Goal: Check status: Check status

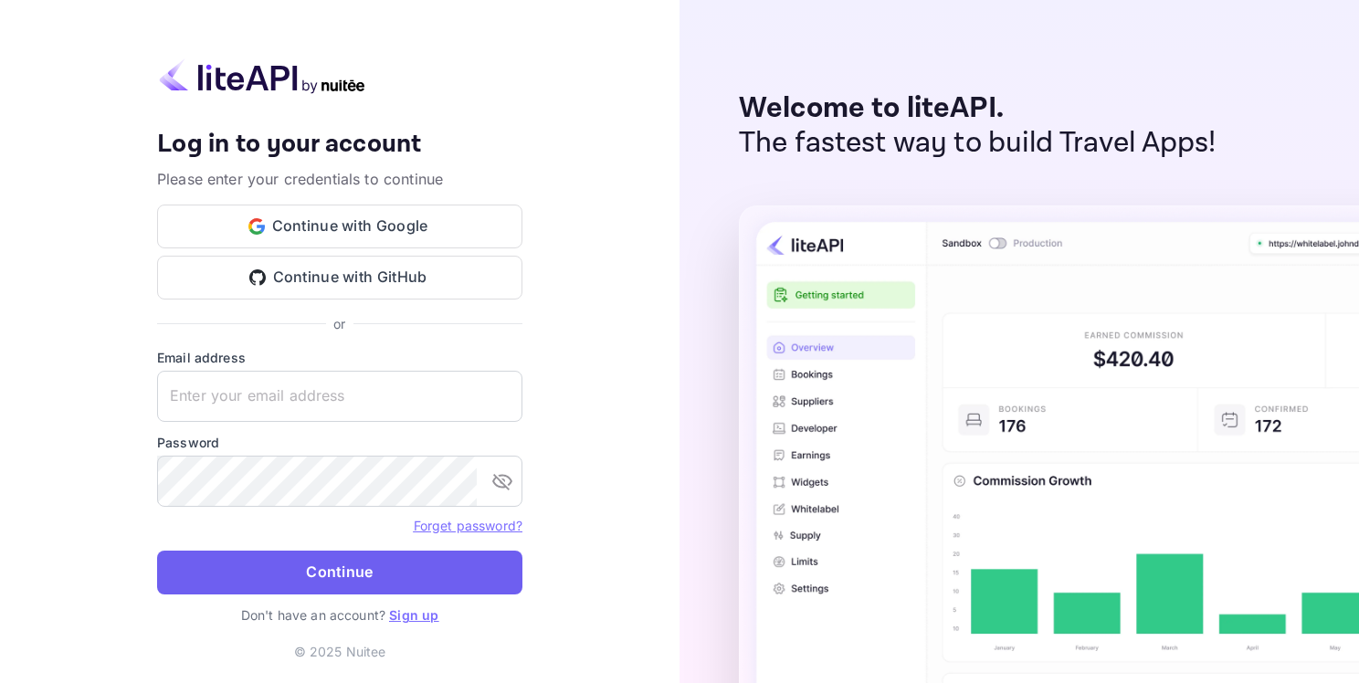
type input "[EMAIL_ADDRESS][DOMAIN_NAME]"
click at [304, 560] on button "Continue" at bounding box center [339, 573] width 365 height 44
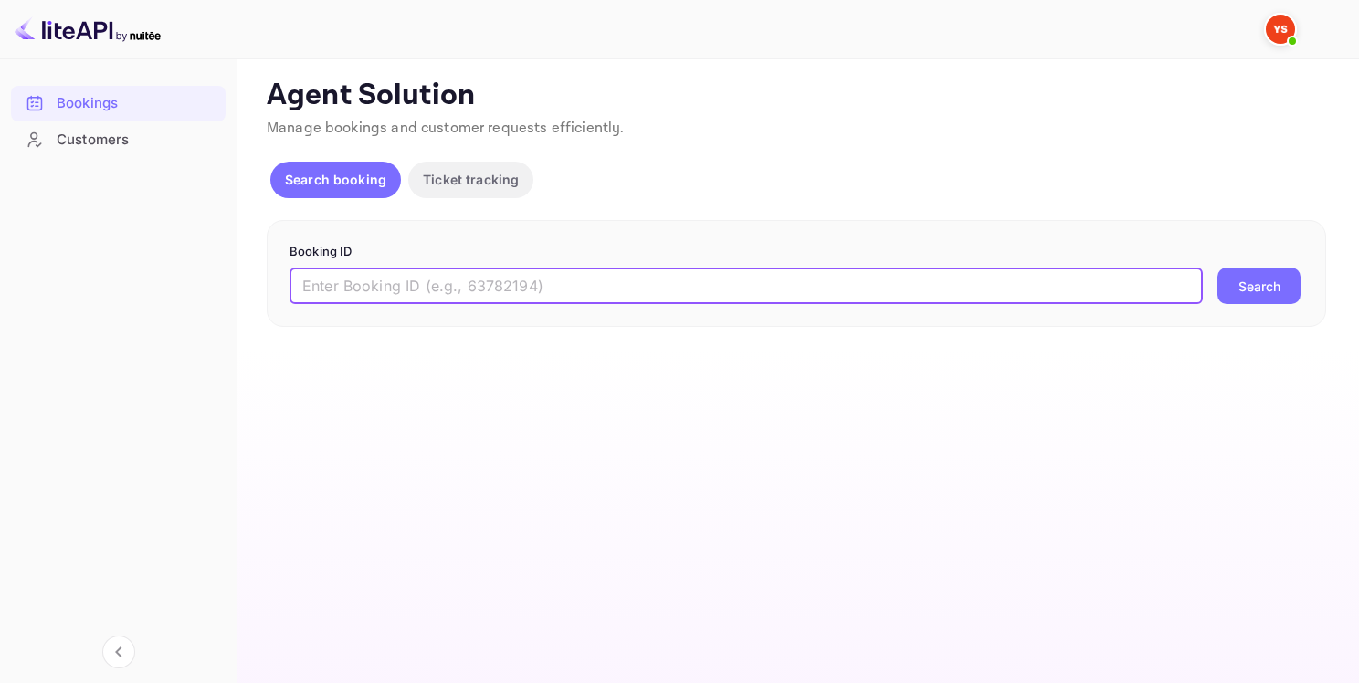
click at [732, 274] on input "text" at bounding box center [746, 286] width 913 height 37
paste input "9111029"
type input "9111029"
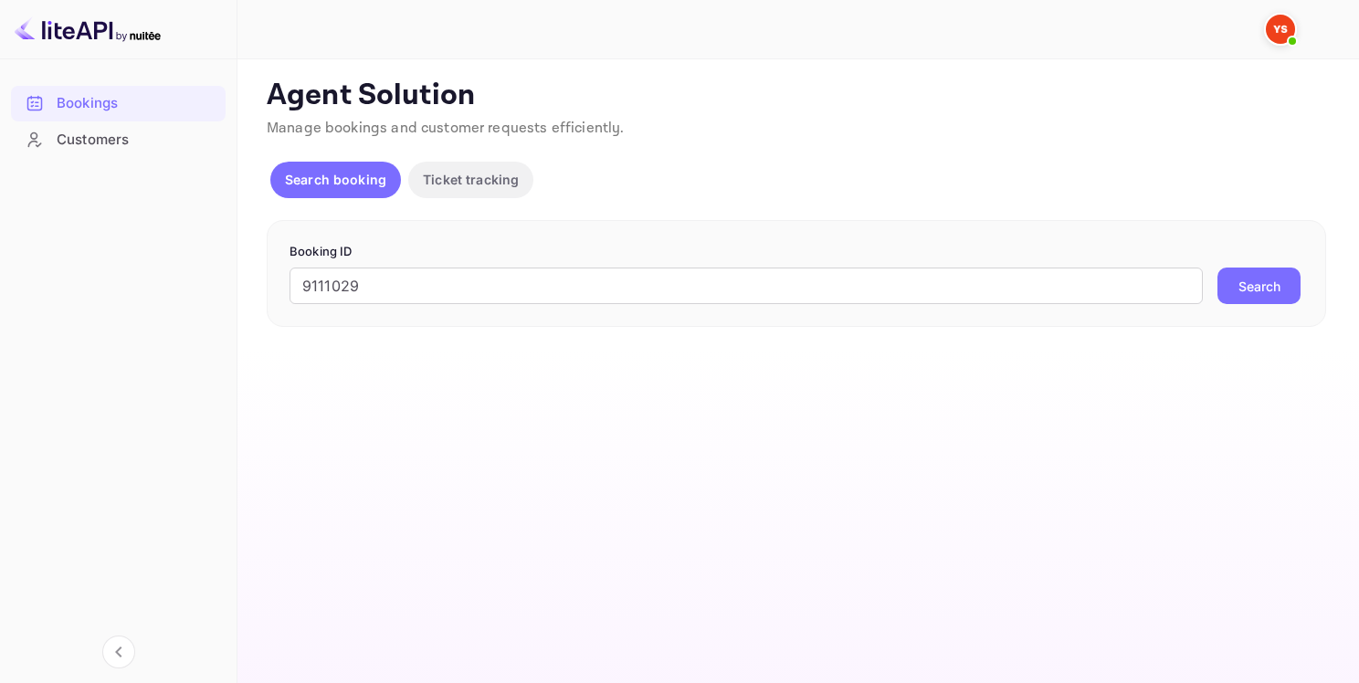
click at [1250, 300] on button "Search" at bounding box center [1258, 286] width 83 height 37
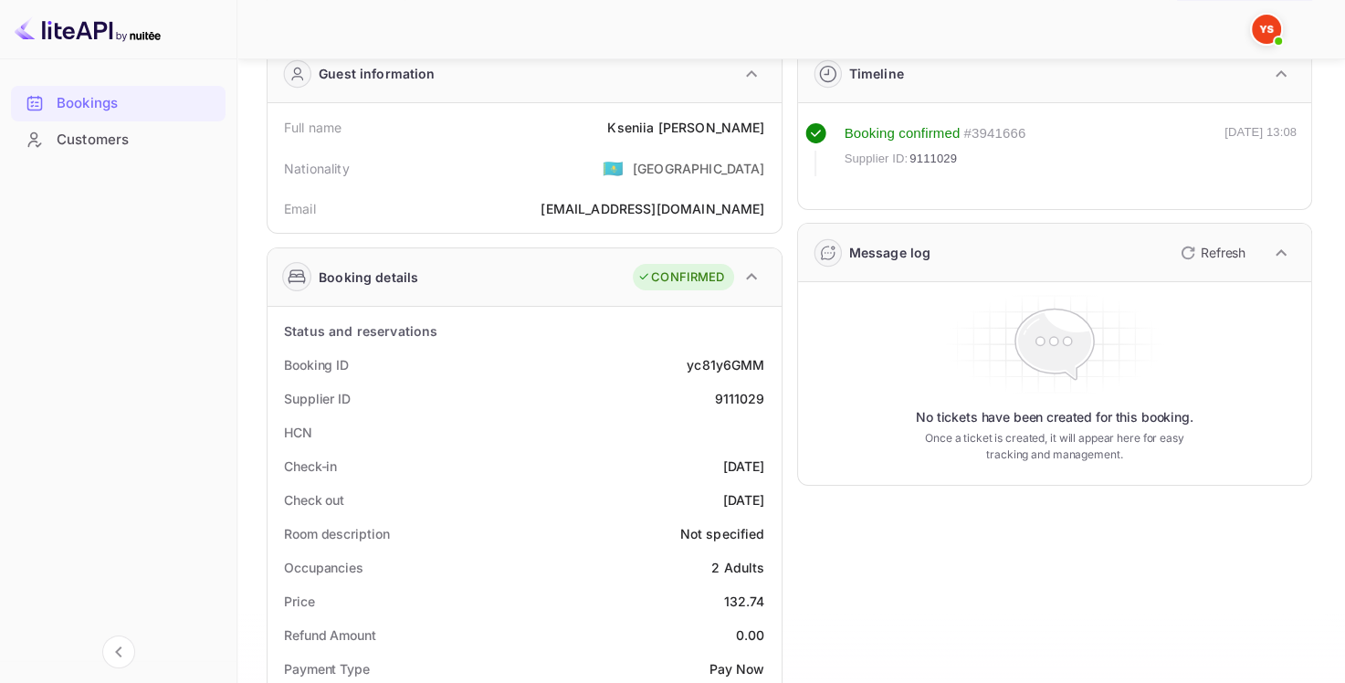
scroll to position [91, 0]
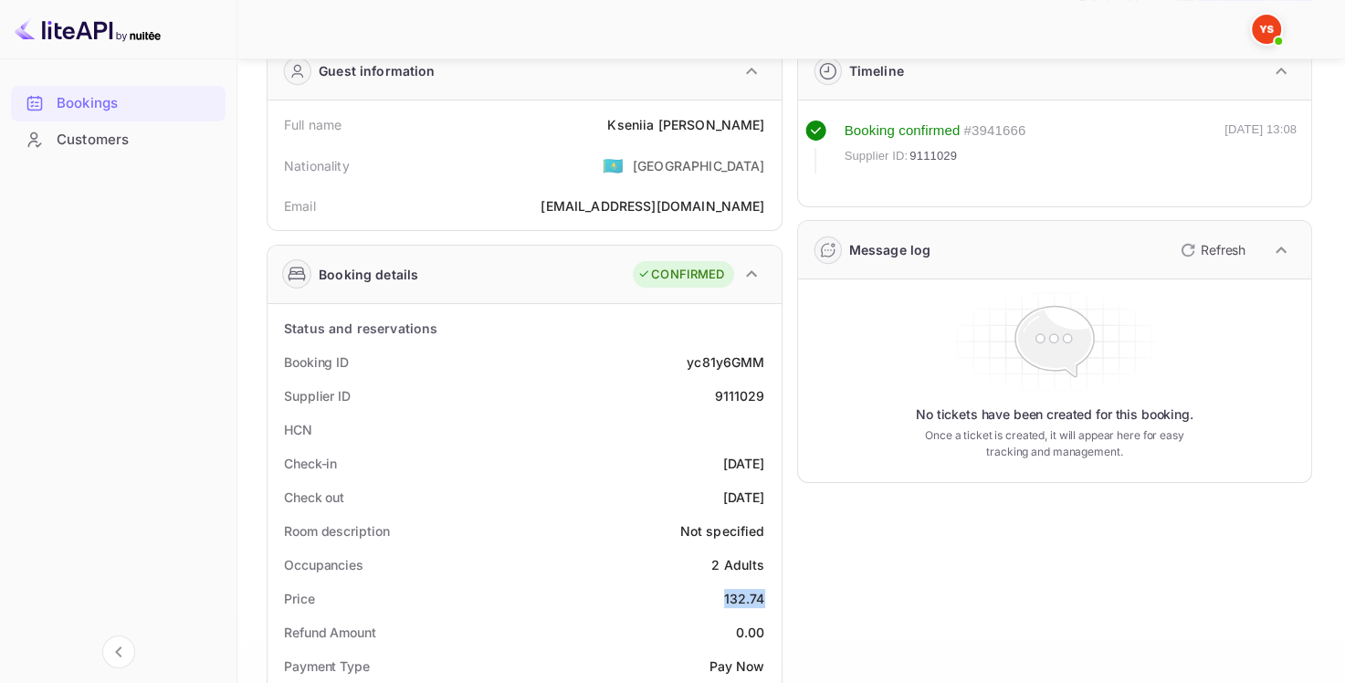
drag, startPoint x: 726, startPoint y: 595, endPoint x: 764, endPoint y: 595, distance: 38.4
click at [764, 595] on div "Price 132.74" at bounding box center [525, 599] width 500 height 34
drag, startPoint x: 652, startPoint y: 126, endPoint x: 770, endPoint y: 129, distance: 117.8
click at [770, 129] on div "Full name Kseniia Kalchenko" at bounding box center [525, 125] width 500 height 34
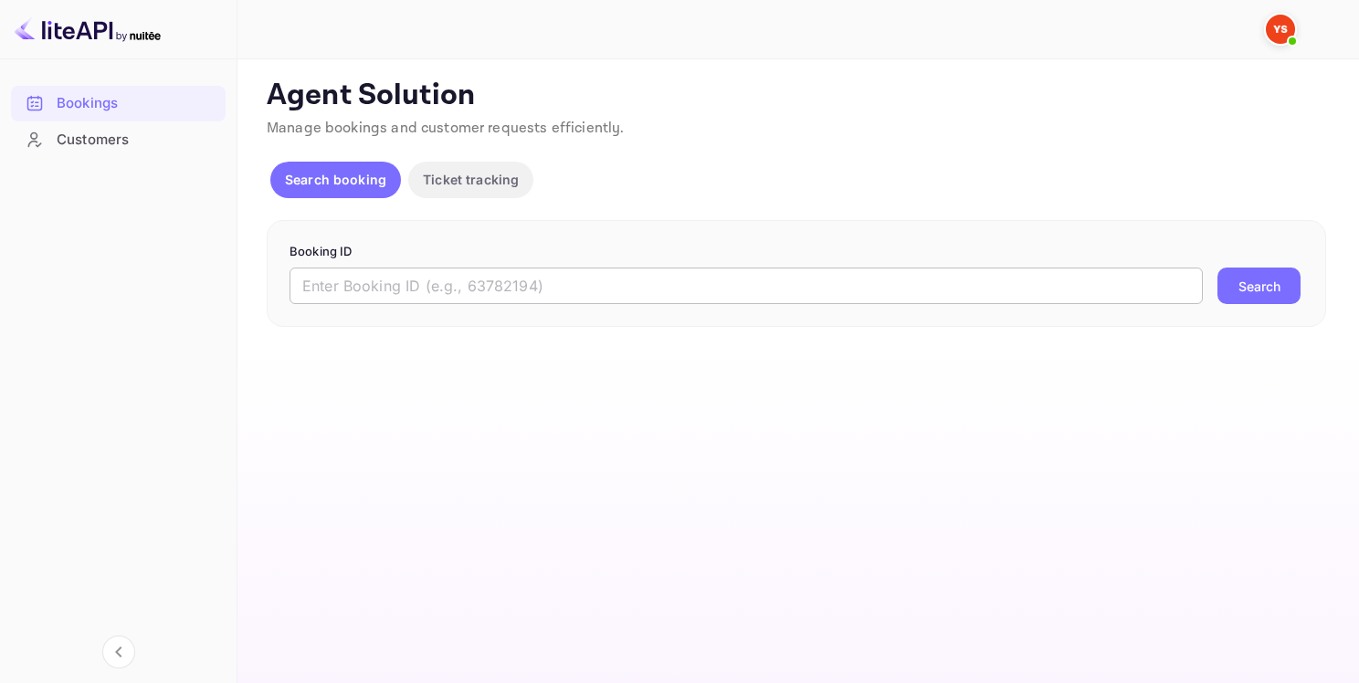
click at [584, 278] on input "text" at bounding box center [746, 286] width 913 height 37
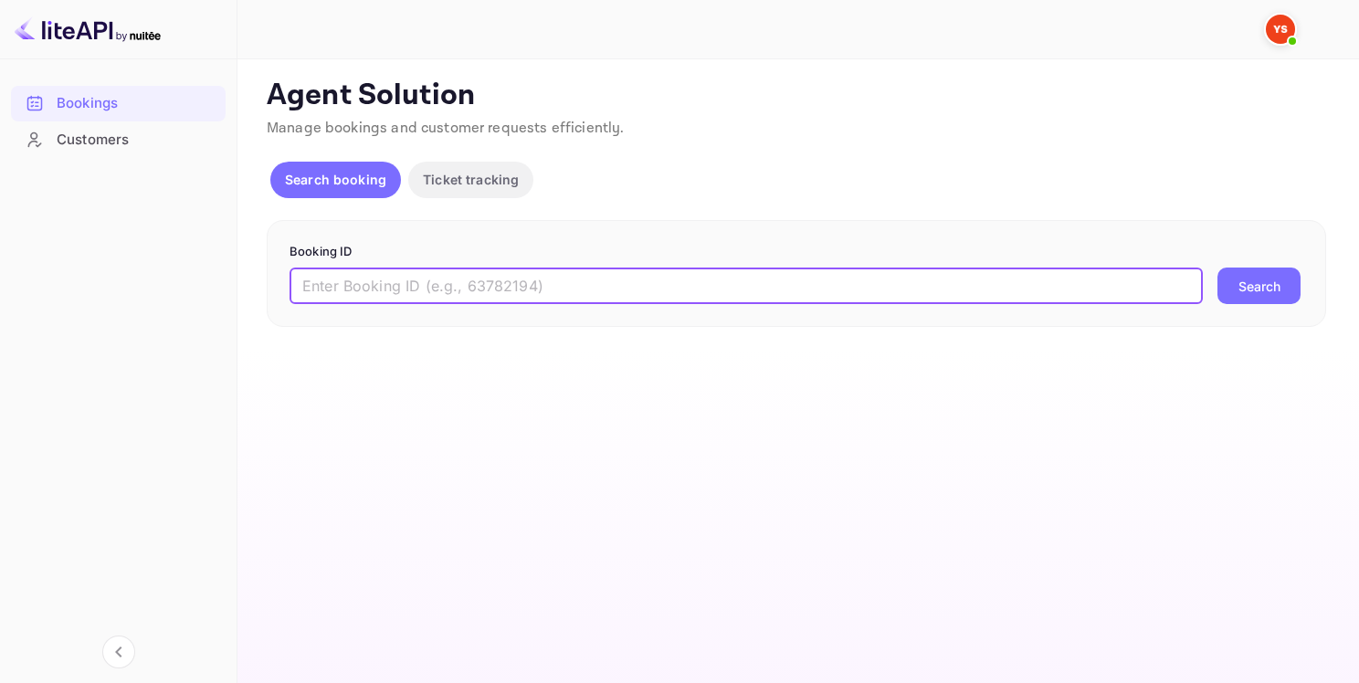
paste input "9431634"
type input "9431634"
click at [1255, 280] on button "Search" at bounding box center [1258, 286] width 83 height 37
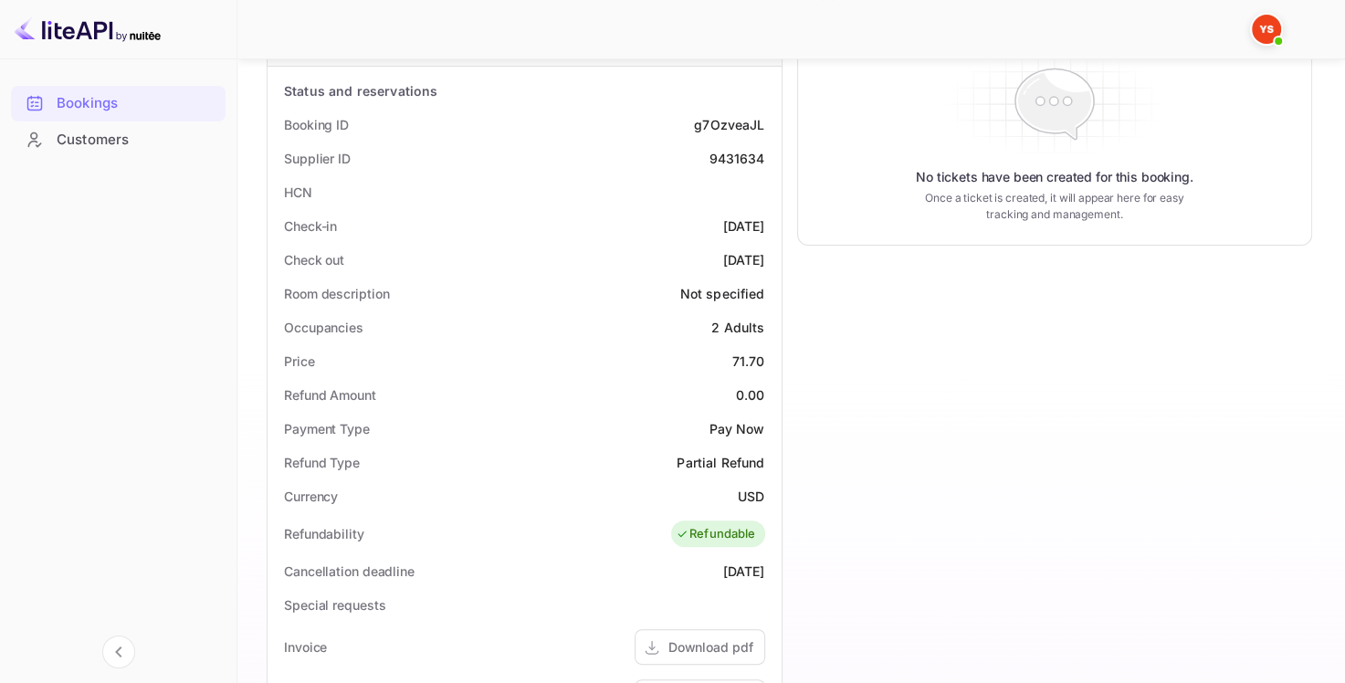
scroll to position [365, 0]
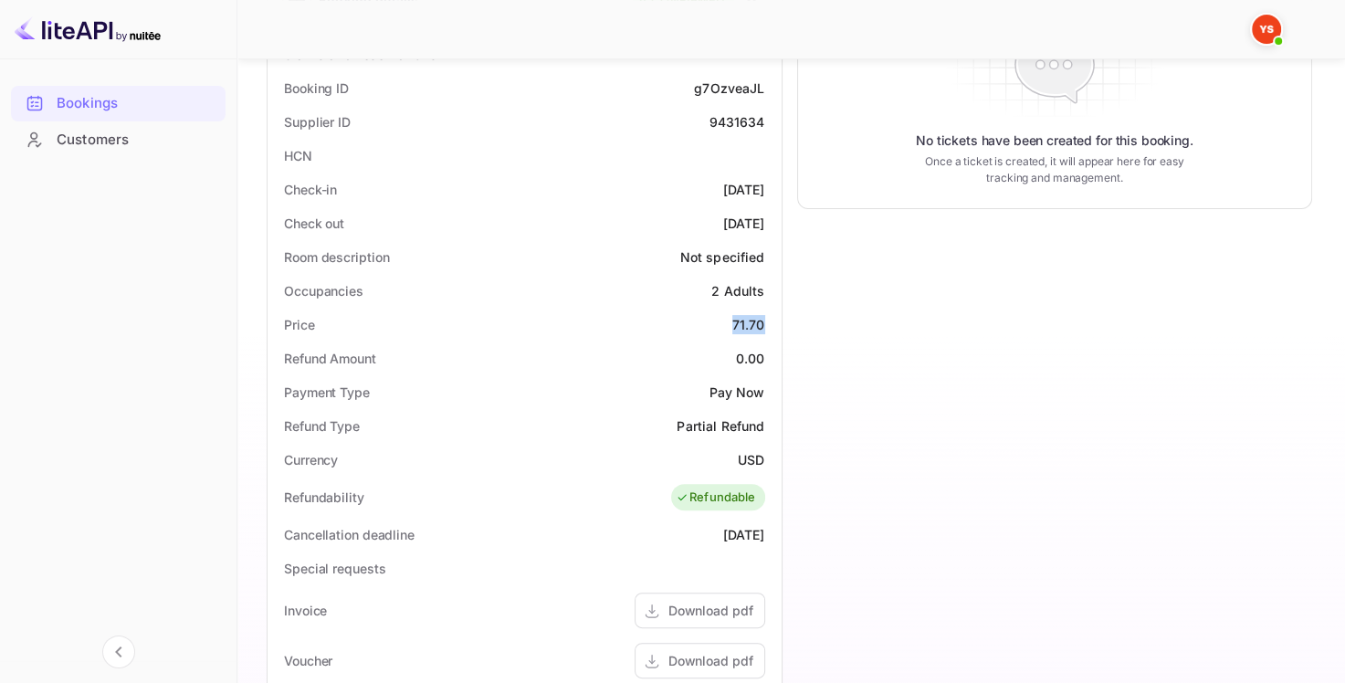
drag, startPoint x: 735, startPoint y: 325, endPoint x: 771, endPoint y: 329, distance: 35.8
click at [771, 329] on div "Price 71.70" at bounding box center [525, 325] width 500 height 34
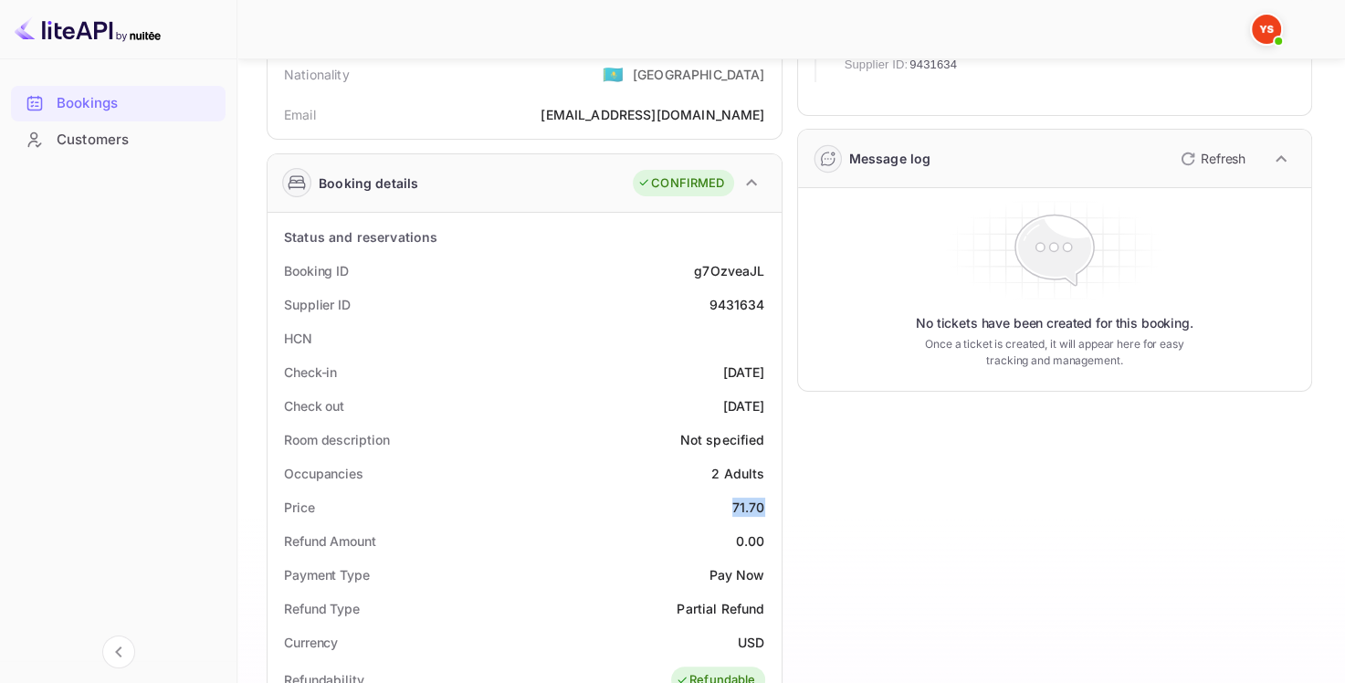
scroll to position [0, 0]
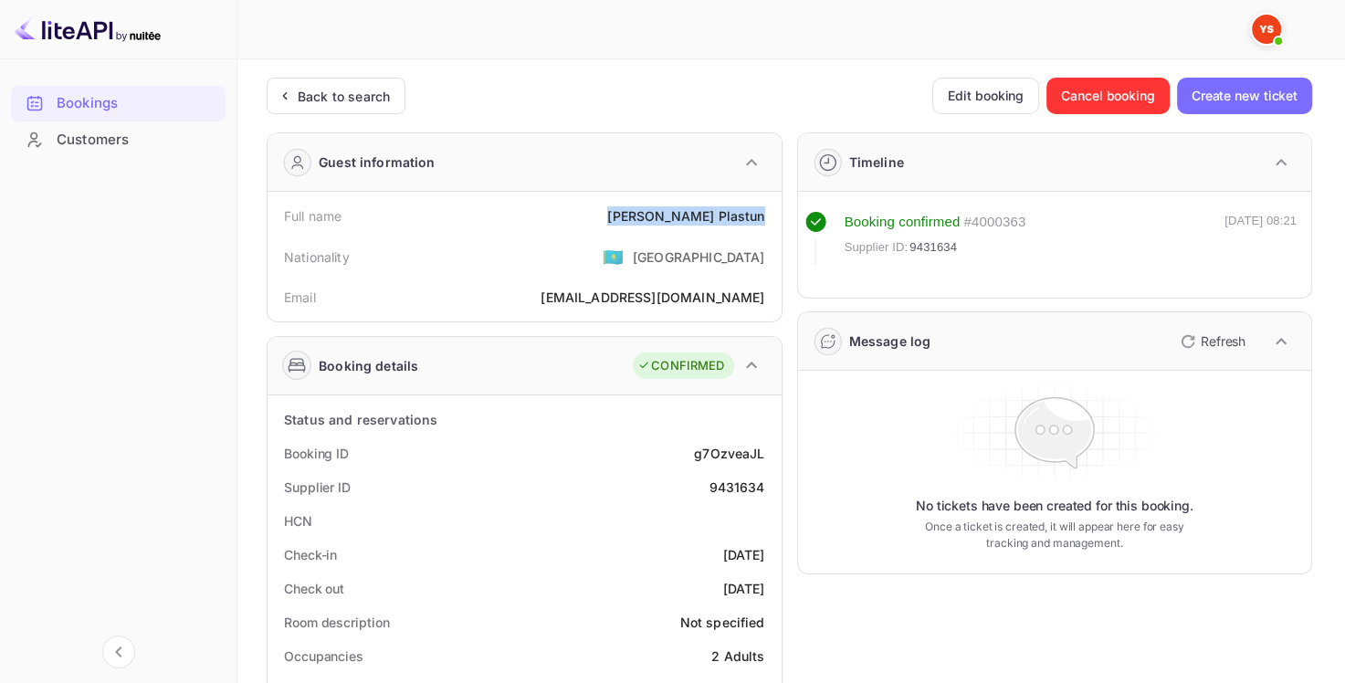
drag, startPoint x: 764, startPoint y: 216, endPoint x: 682, endPoint y: 215, distance: 81.3
click at [682, 215] on div "Full name [PERSON_NAME]" at bounding box center [525, 216] width 500 height 34
